Goal: Navigation & Orientation: Find specific page/section

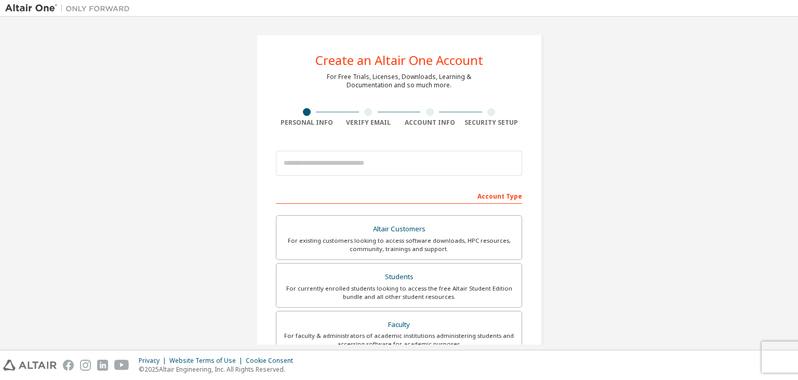
click at [159, 203] on div "Create an Altair One Account For Free Trials, Licenses, Downloads, Learning & D…" at bounding box center [398, 297] width 787 height 550
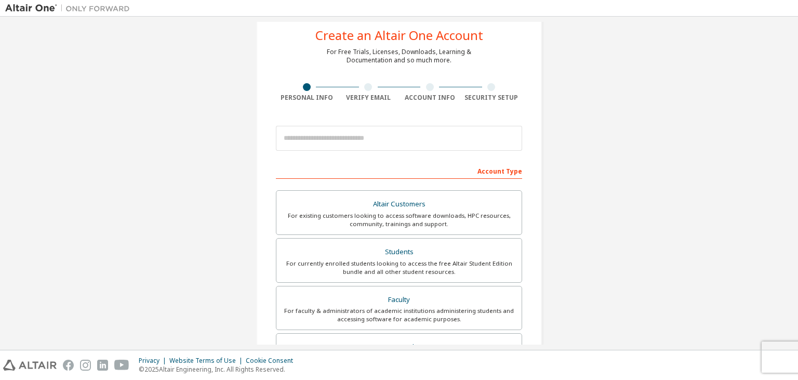
scroll to position [50, 0]
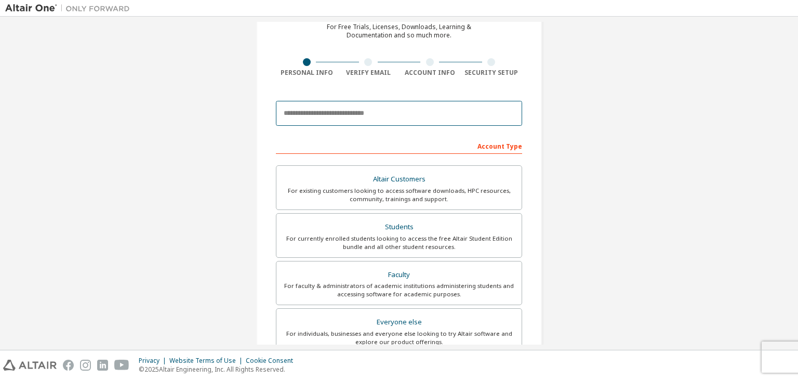
click at [312, 123] on input "email" at bounding box center [399, 113] width 246 height 25
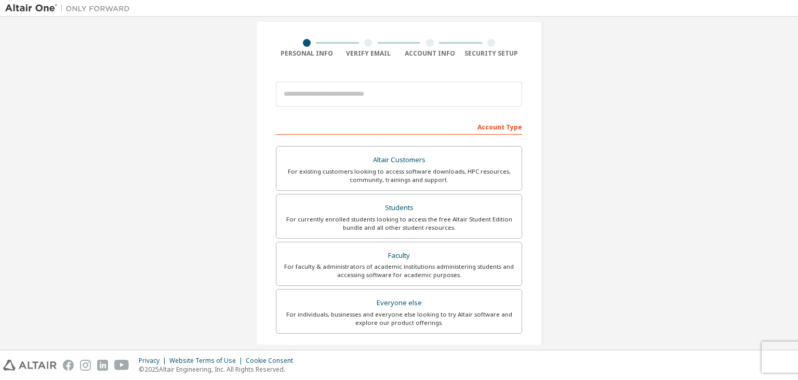
click at [202, 170] on div "Create an Altair One Account For Free Trials, Licenses, Downloads, Learning & D…" at bounding box center [398, 228] width 787 height 550
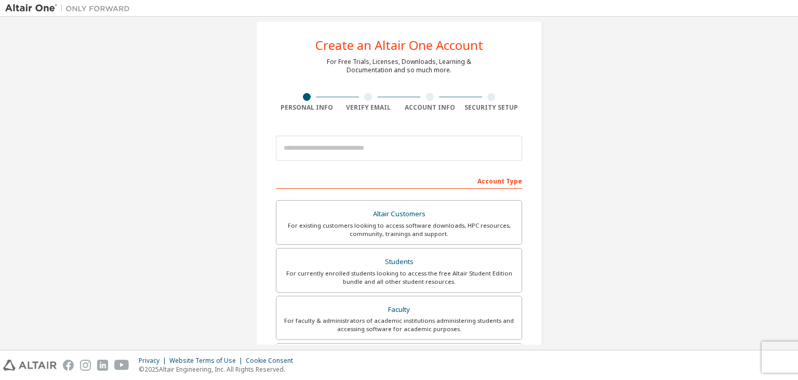
scroll to position [0, 0]
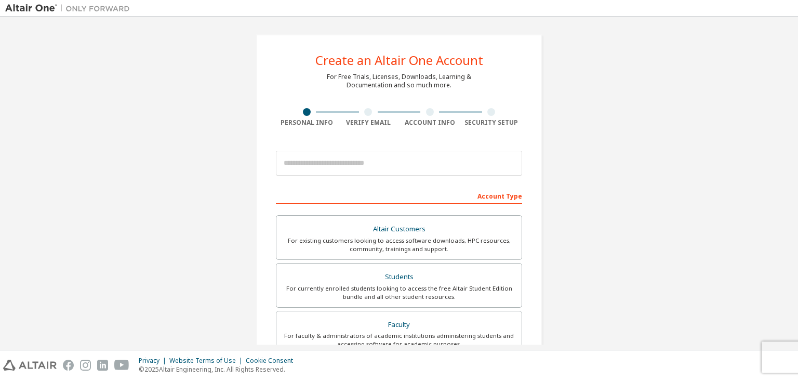
click at [13, 7] on img at bounding box center [70, 8] width 130 height 10
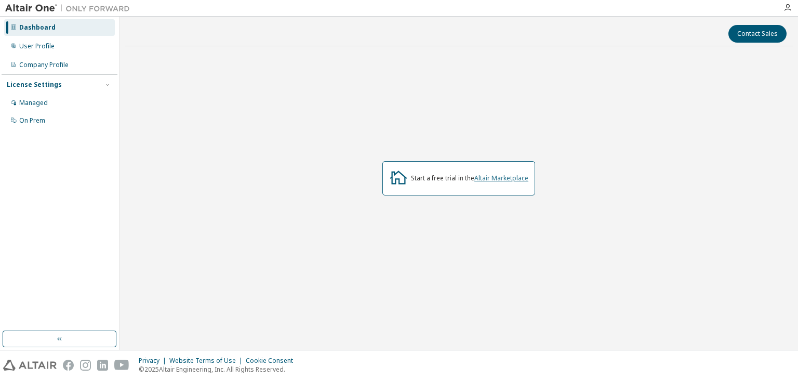
click at [484, 174] on link "Altair Marketplace" at bounding box center [501, 177] width 54 height 9
click at [47, 42] on div "User Profile" at bounding box center [59, 46] width 111 height 17
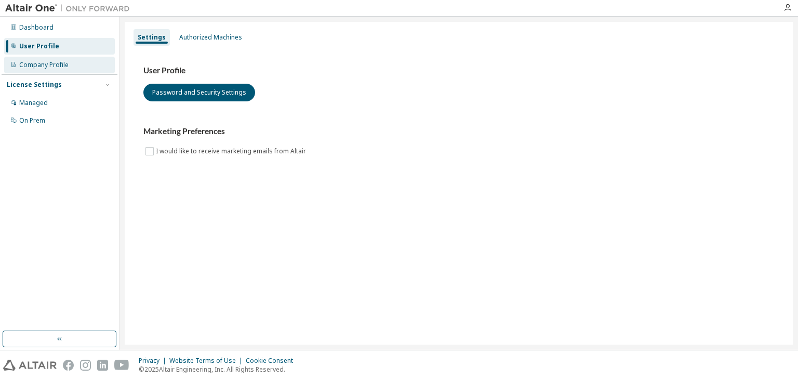
click at [50, 66] on div "Company Profile" at bounding box center [43, 65] width 49 height 8
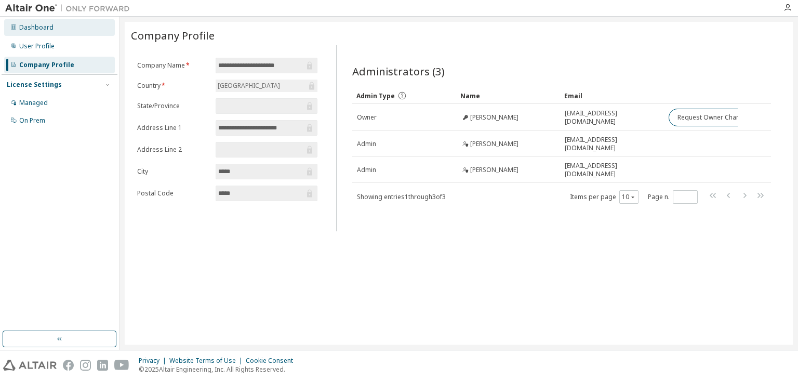
click at [18, 26] on div "Dashboard" at bounding box center [59, 27] width 111 height 17
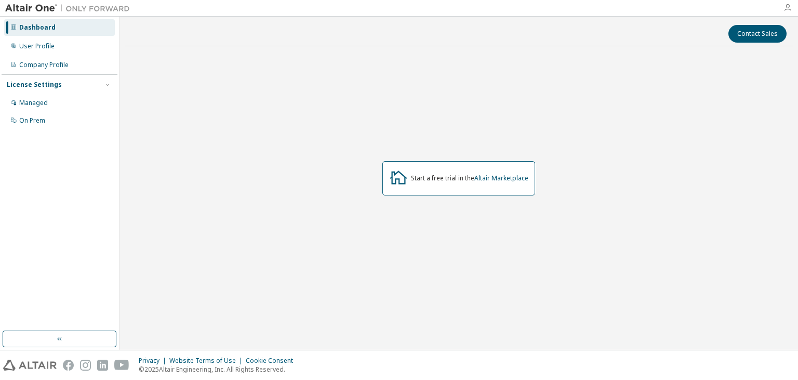
click at [787, 8] on icon "button" at bounding box center [787, 8] width 8 height 8
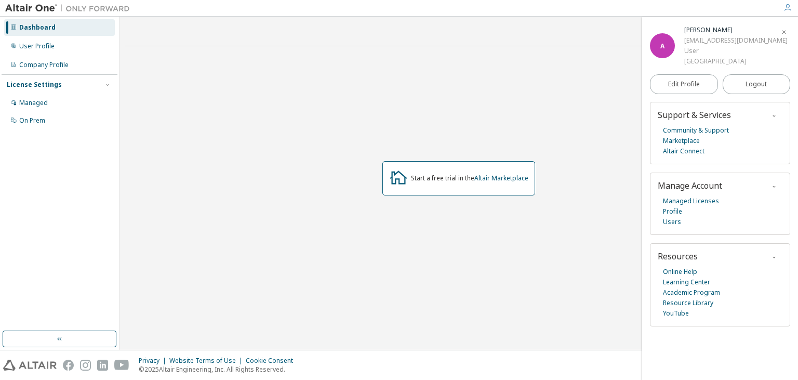
click at [785, 27] on span "button" at bounding box center [784, 31] width 10 height 17
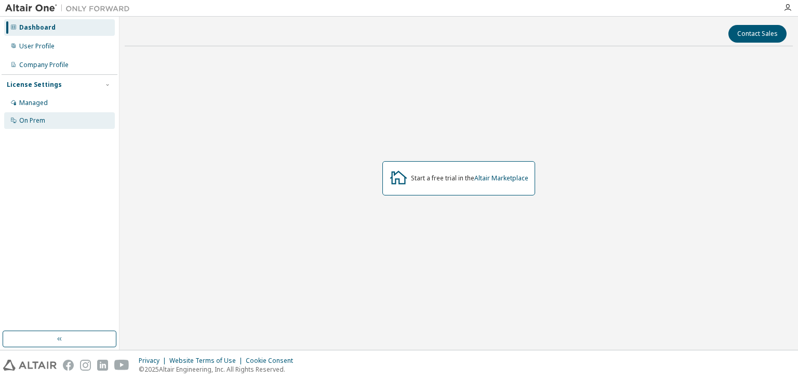
click at [38, 120] on div "On Prem" at bounding box center [32, 120] width 26 height 8
